Goal: Transaction & Acquisition: Purchase product/service

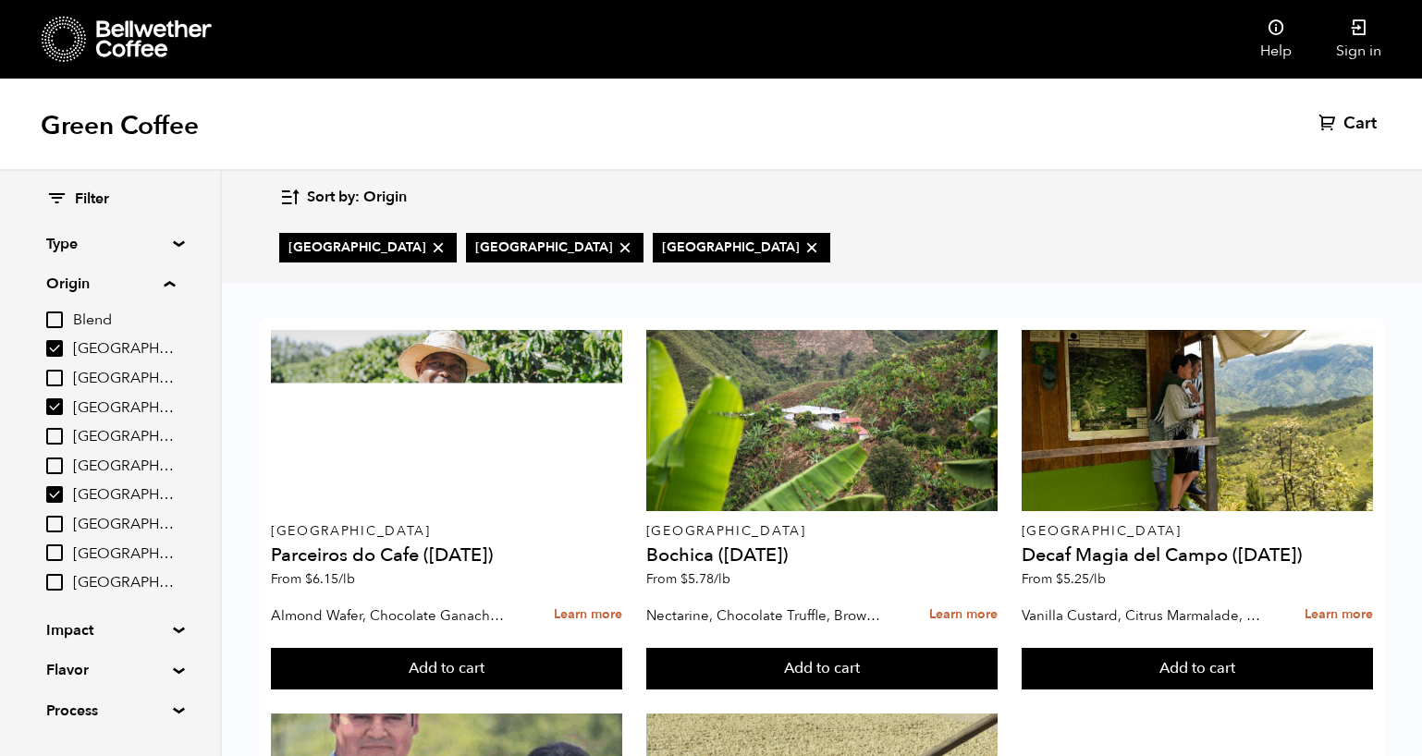
scroll to position [374, 0]
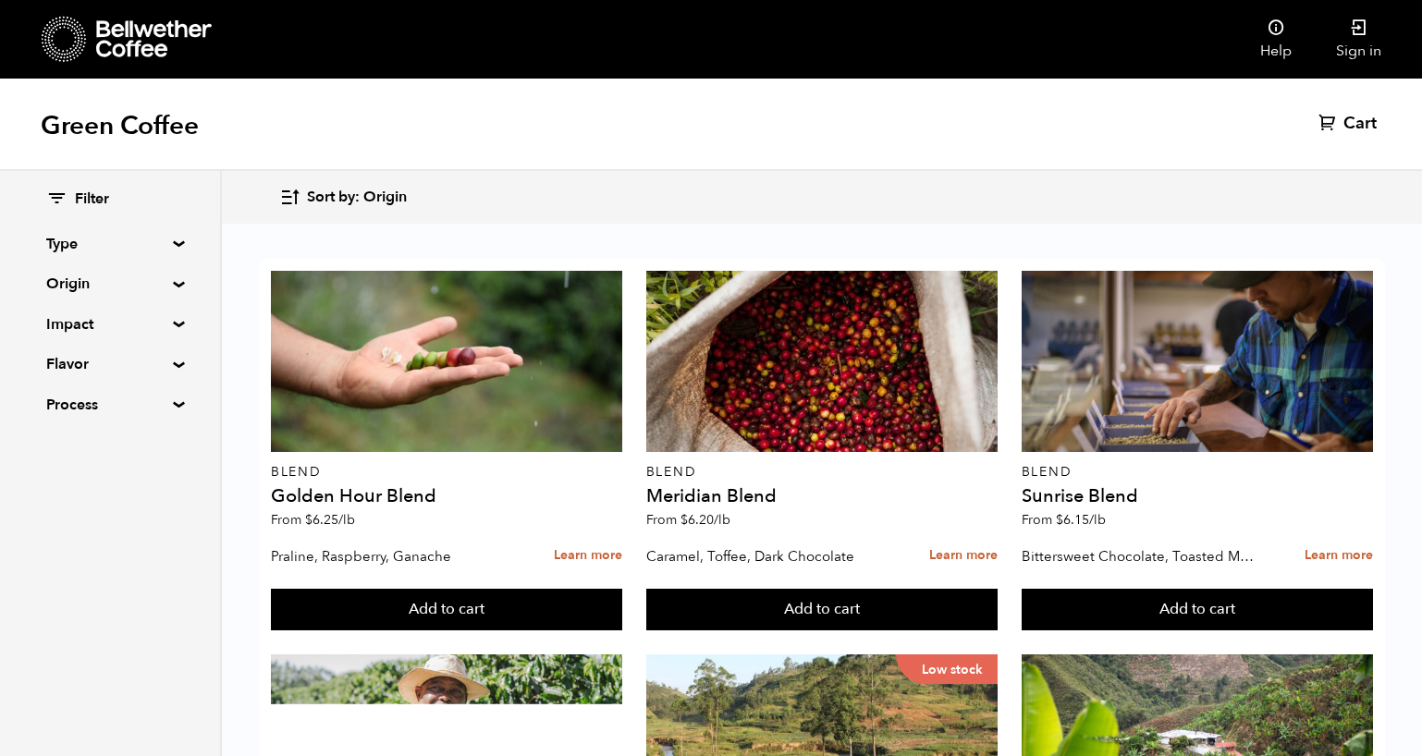
click at [169, 283] on summary "Origin" at bounding box center [110, 284] width 128 height 22
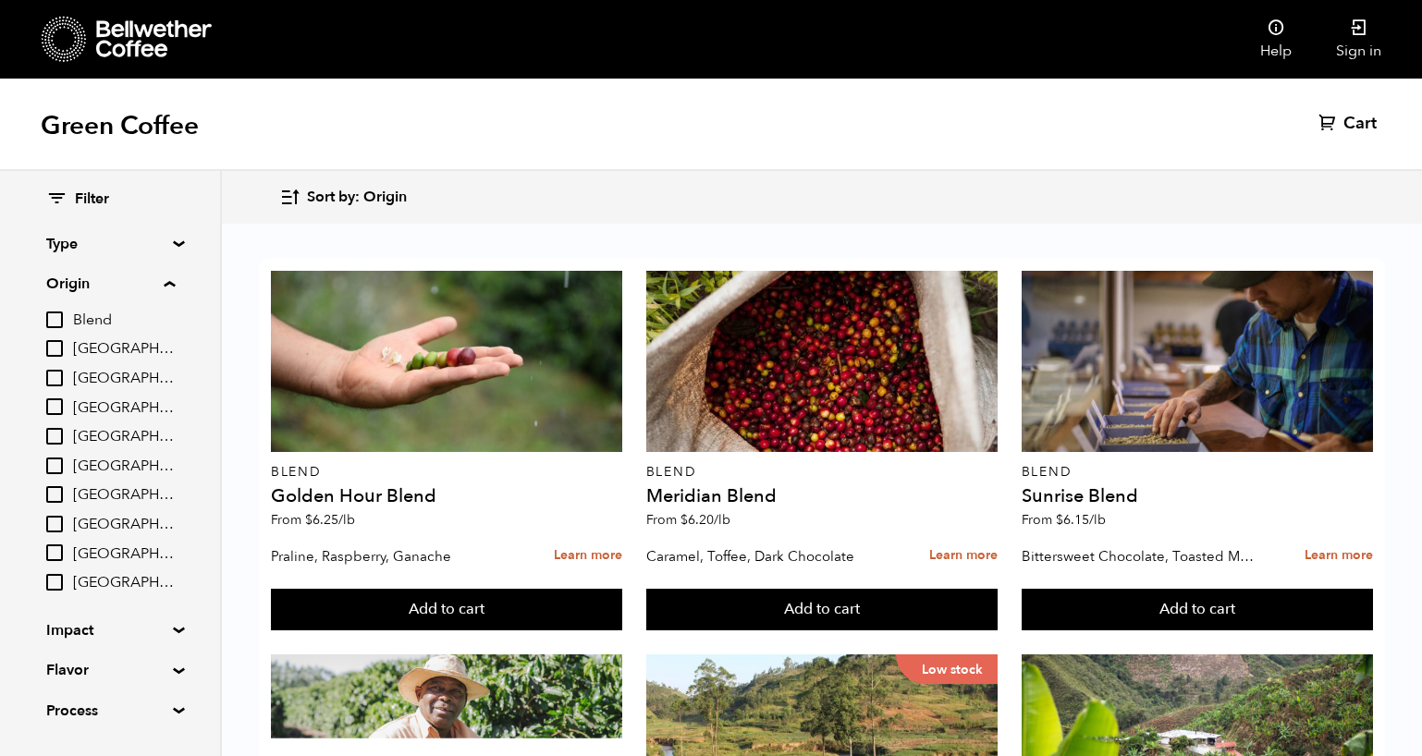
click at [63, 377] on input "[GEOGRAPHIC_DATA]" at bounding box center [54, 378] width 17 height 17
checkbox input "true"
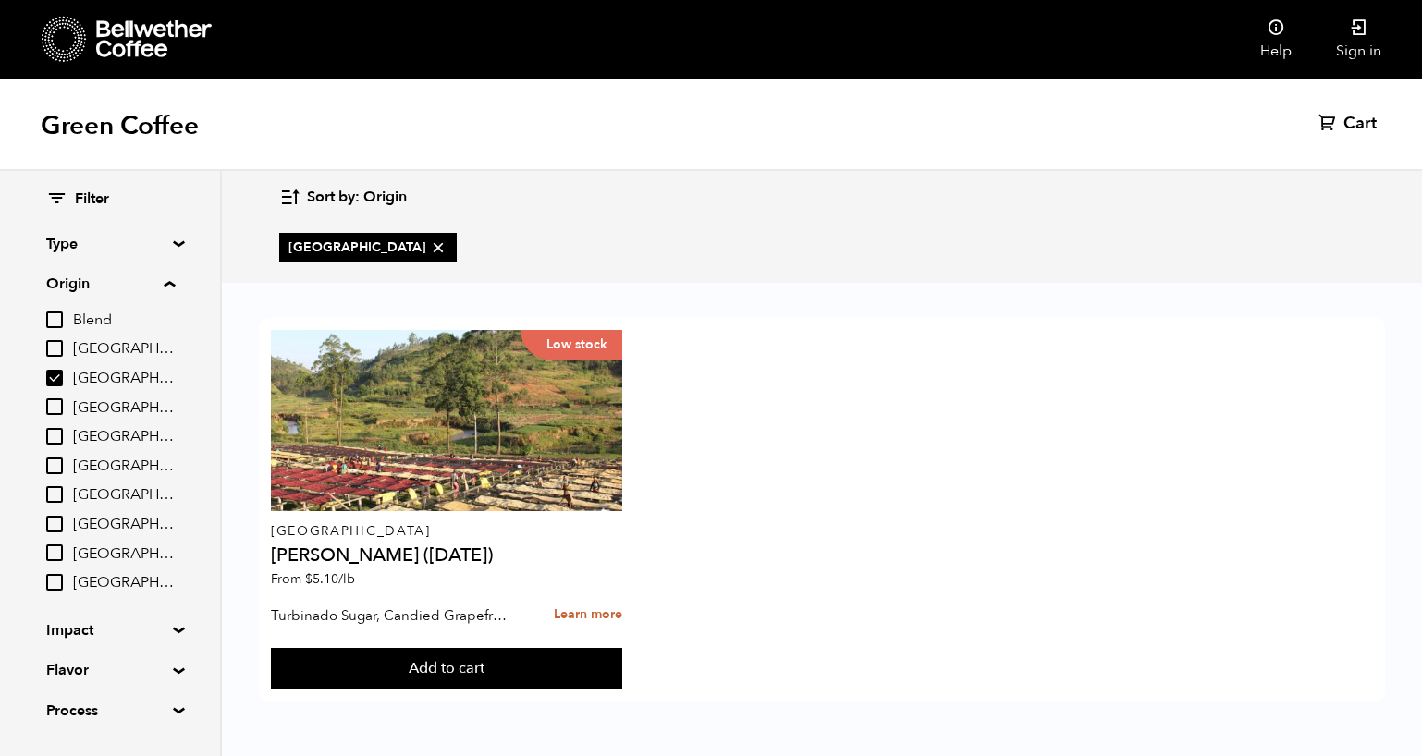
click at [53, 466] on input "[GEOGRAPHIC_DATA]" at bounding box center [54, 466] width 17 height 17
checkbox input "true"
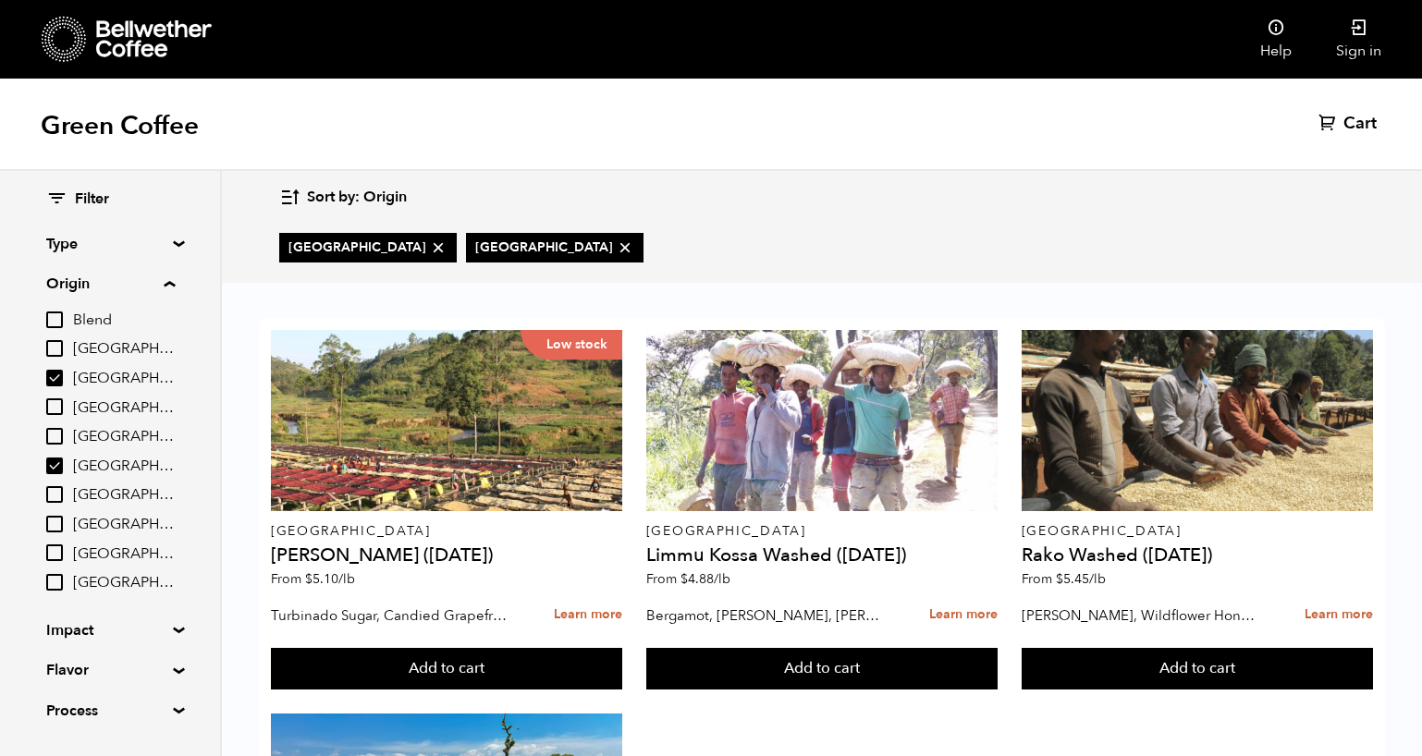
scroll to position [48, 0]
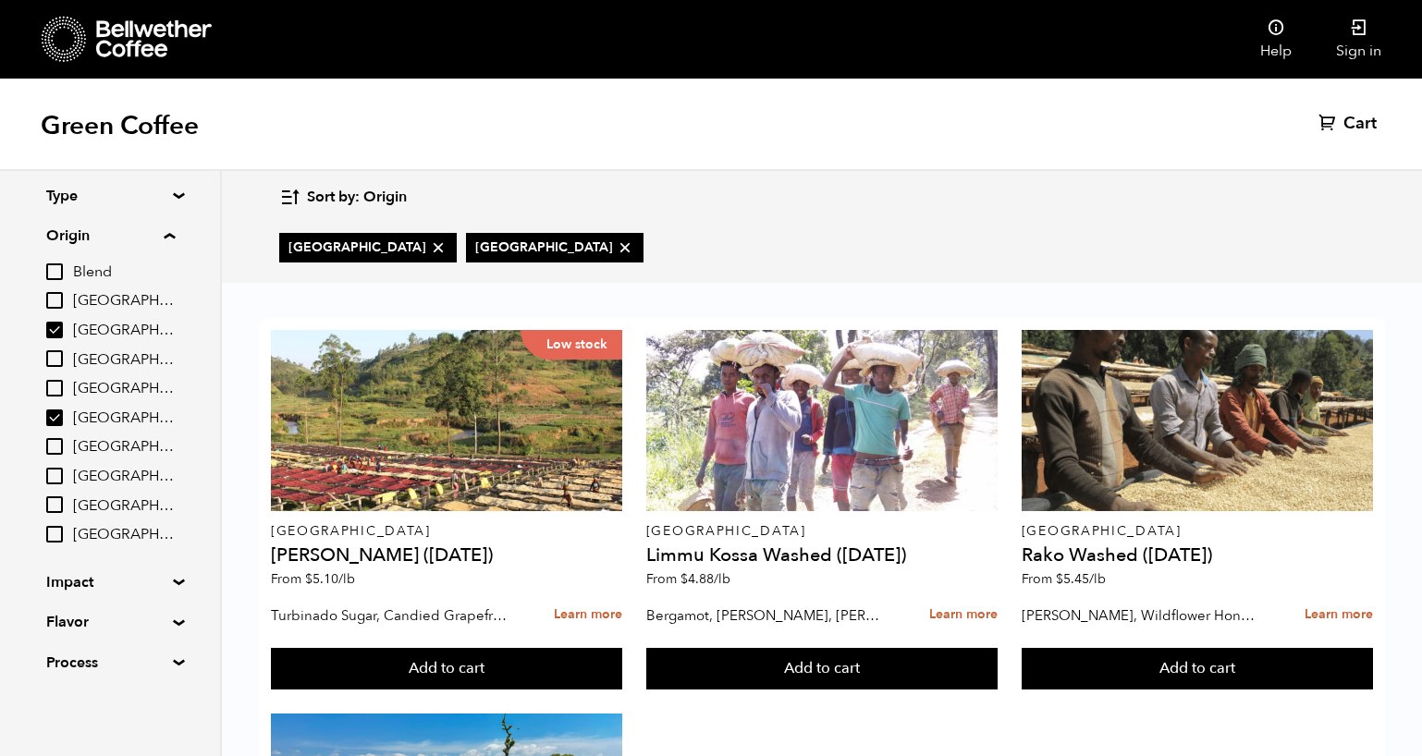
click at [57, 527] on input "Tanzania" at bounding box center [54, 534] width 17 height 17
checkbox input "true"
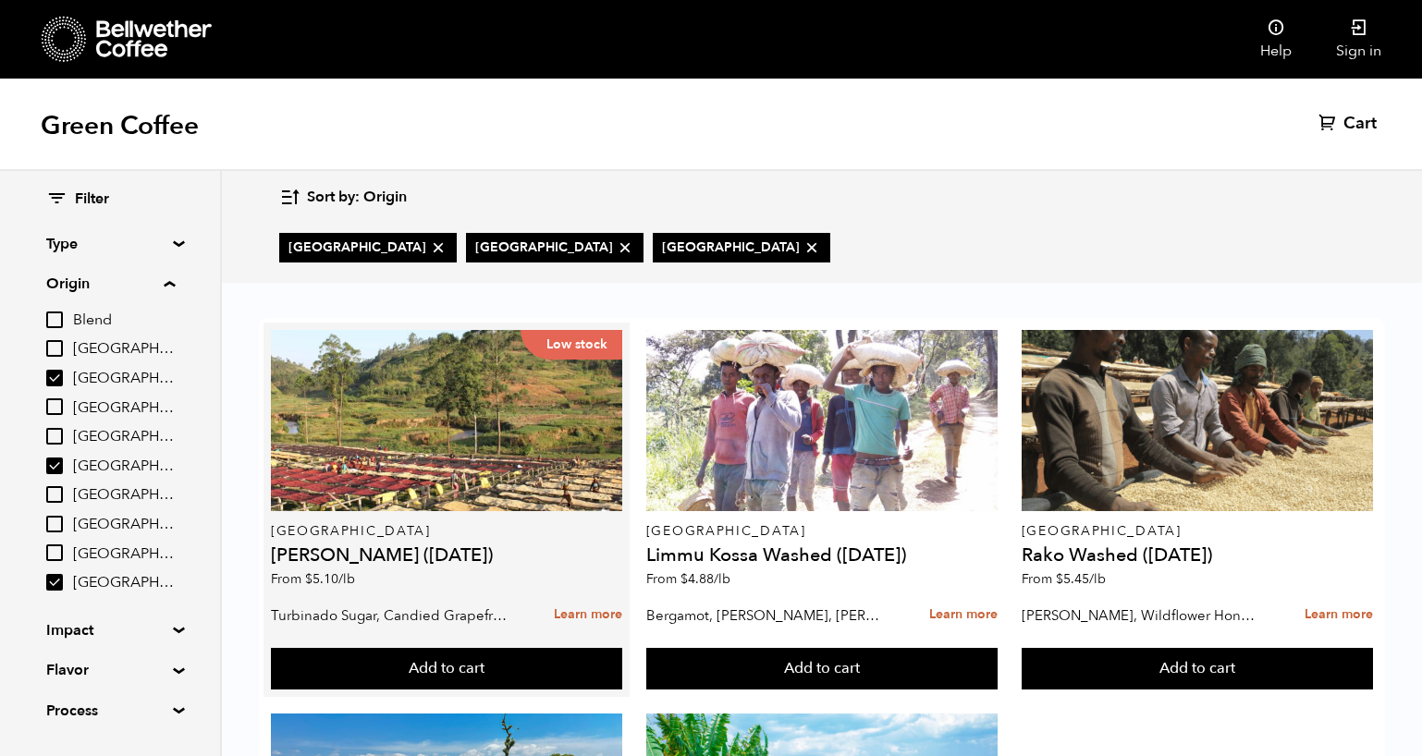
scroll to position [0, 0]
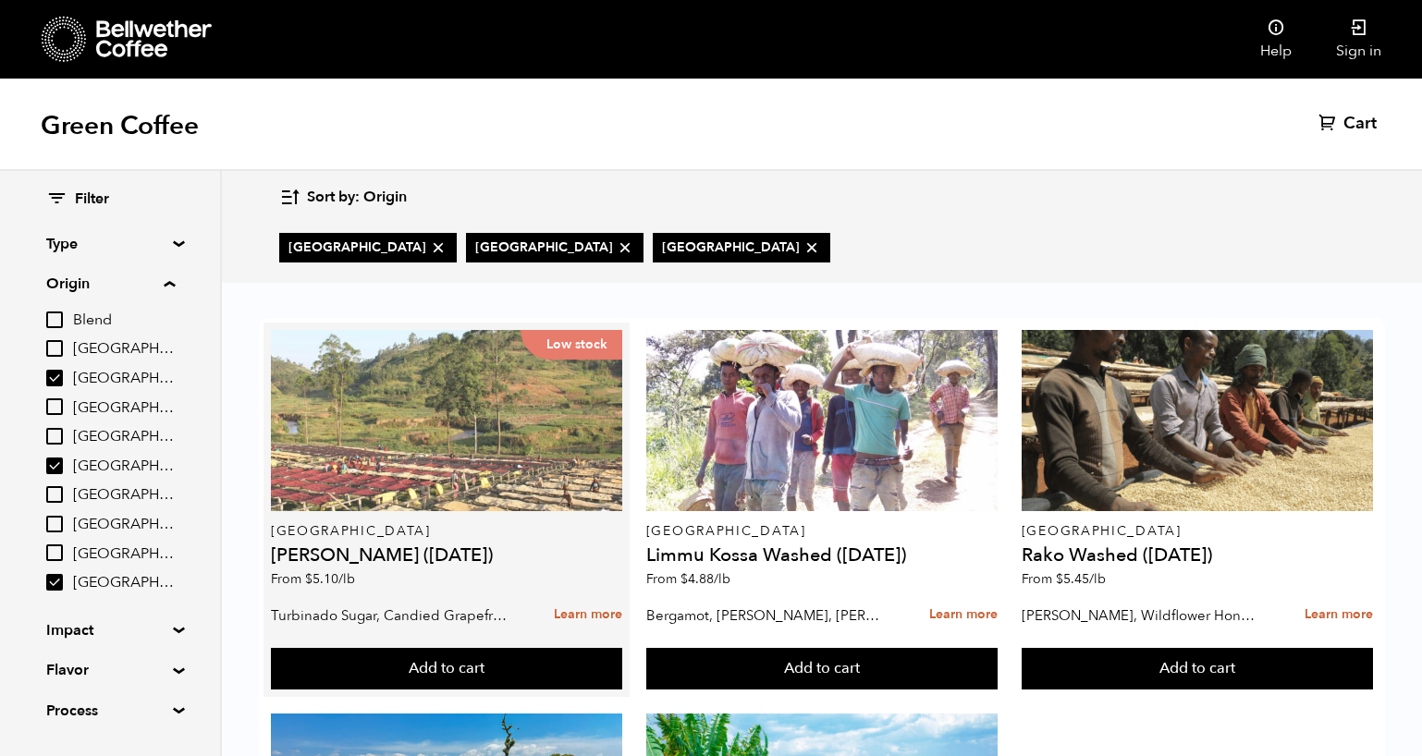
click at [452, 486] on div "Low stock" at bounding box center [446, 420] width 351 height 181
